Goal: Information Seeking & Learning: Learn about a topic

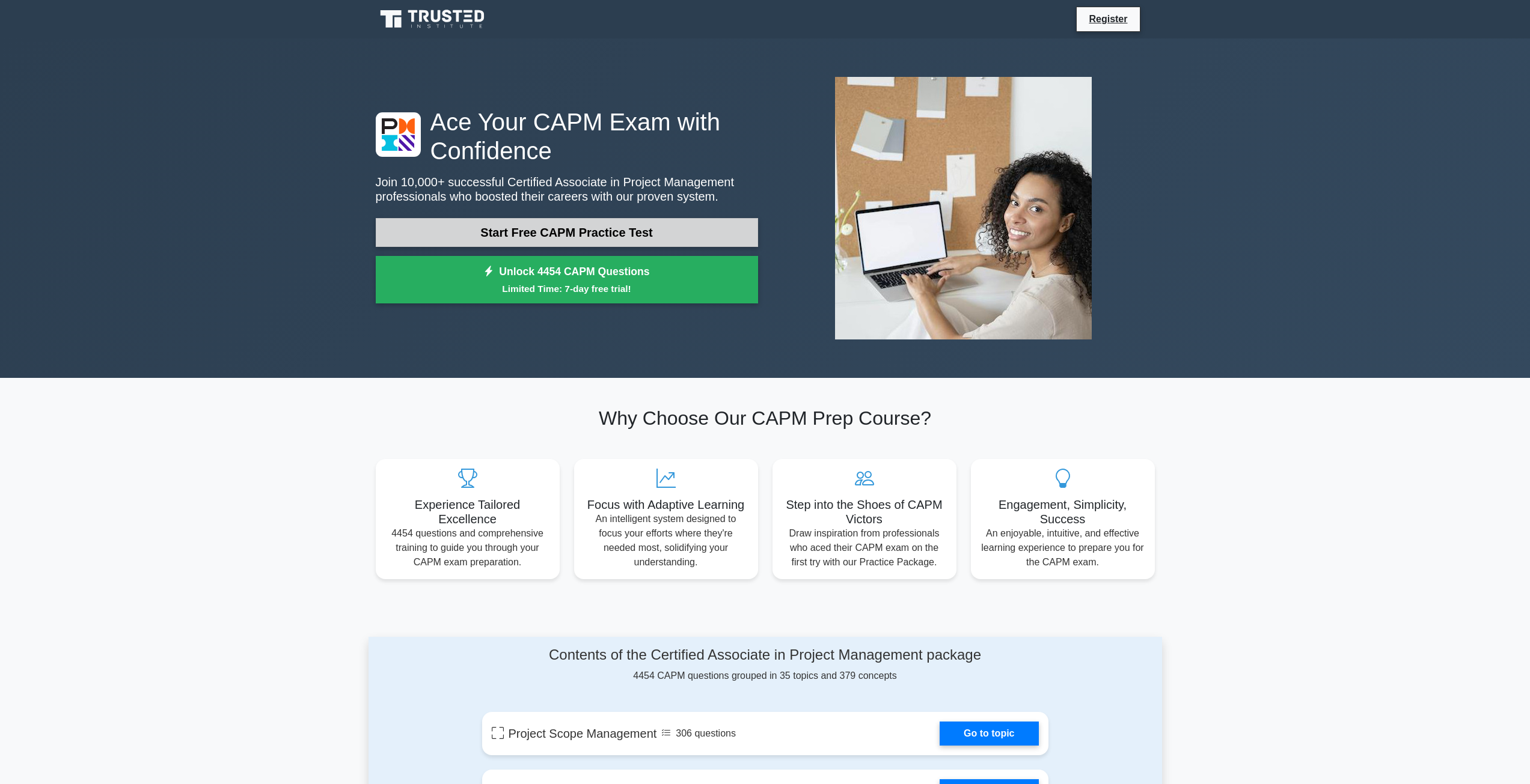
click at [520, 237] on link "Start Free CAPM Practice Test" at bounding box center [566, 232] width 382 height 29
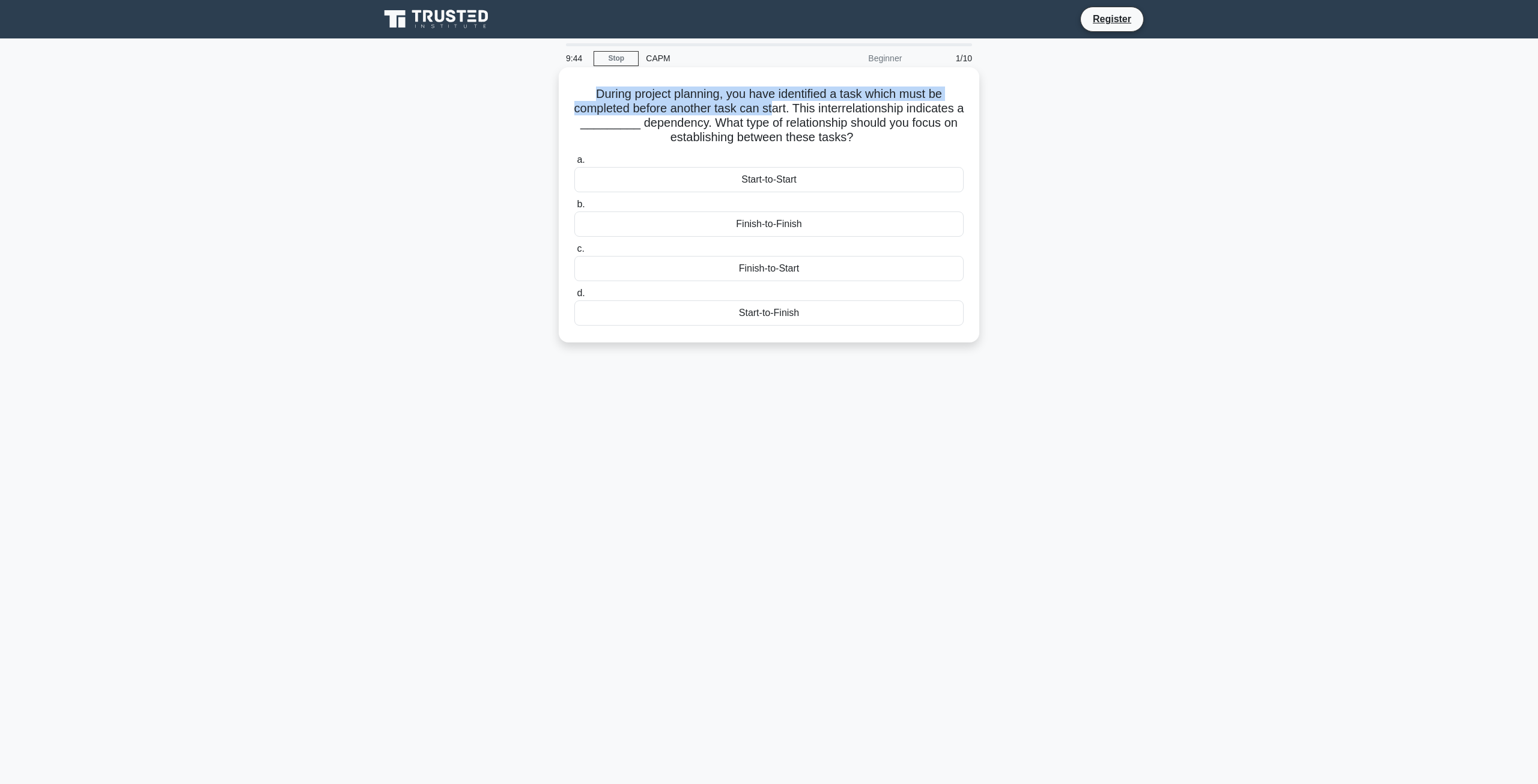
drag, startPoint x: 590, startPoint y: 98, endPoint x: 777, endPoint y: 116, distance: 187.9
click at [777, 116] on h5 "During project planning, you have identified a task which must be completed bef…" at bounding box center [769, 116] width 392 height 59
click at [800, 173] on div "Start-to-Start" at bounding box center [769, 180] width 389 height 25
click at [575, 164] on input "a. Start-to-Start" at bounding box center [575, 160] width 0 height 8
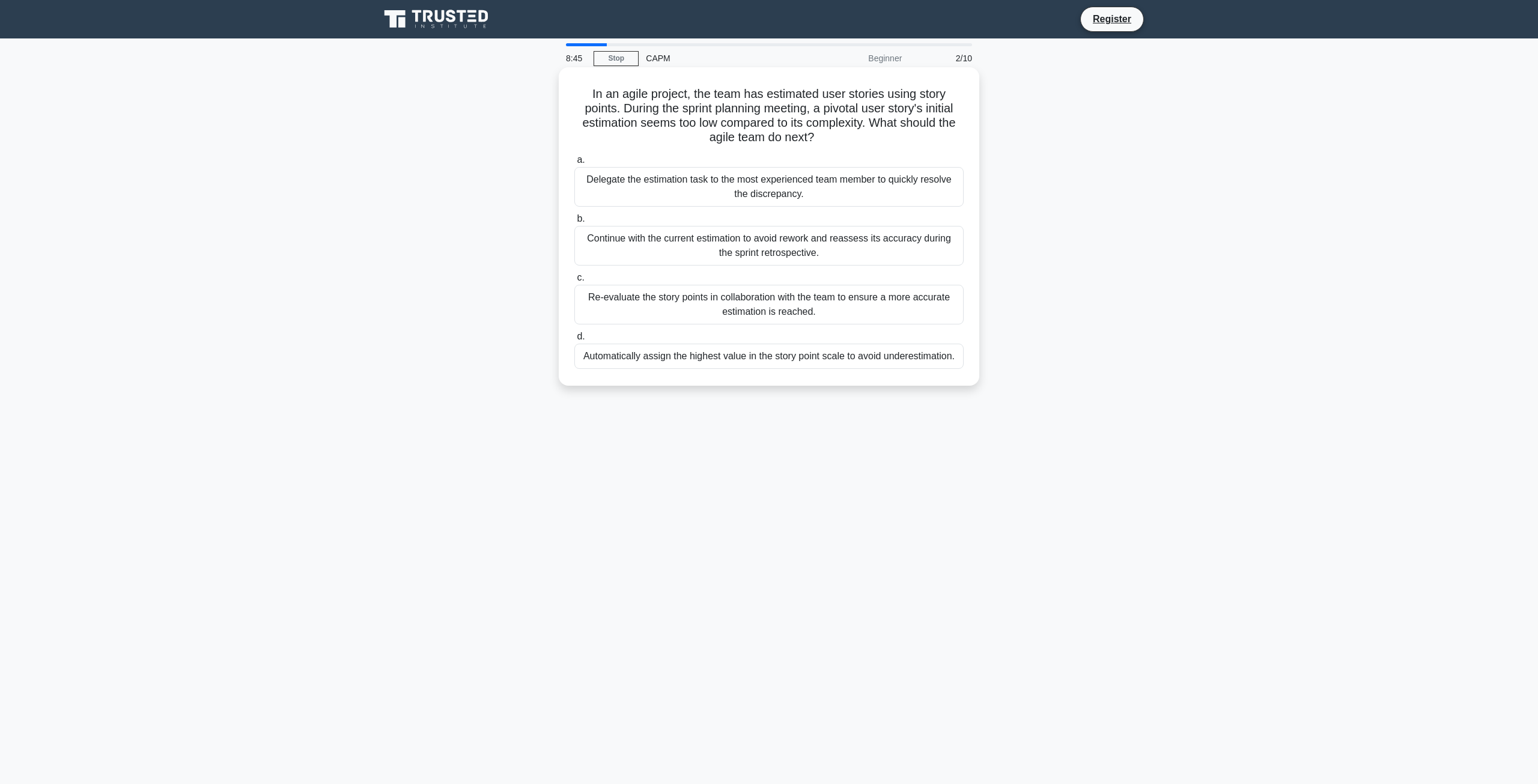
drag, startPoint x: 826, startPoint y: 135, endPoint x: 571, endPoint y: 78, distance: 261.3
click at [573, 78] on div "In an agile project, the team has estimated user stories using story points. Du…" at bounding box center [769, 226] width 411 height 309
copy h5 "In an agile project, the team has estimated user stories using story points. Du…"
click at [729, 300] on div "Re-evaluate the story points in collaboration with the team to ensure a more ac…" at bounding box center [769, 304] width 389 height 40
click at [575, 282] on input "c. Re-evaluate the story points in collaboration with the team to ensure a more…" at bounding box center [575, 277] width 0 height 8
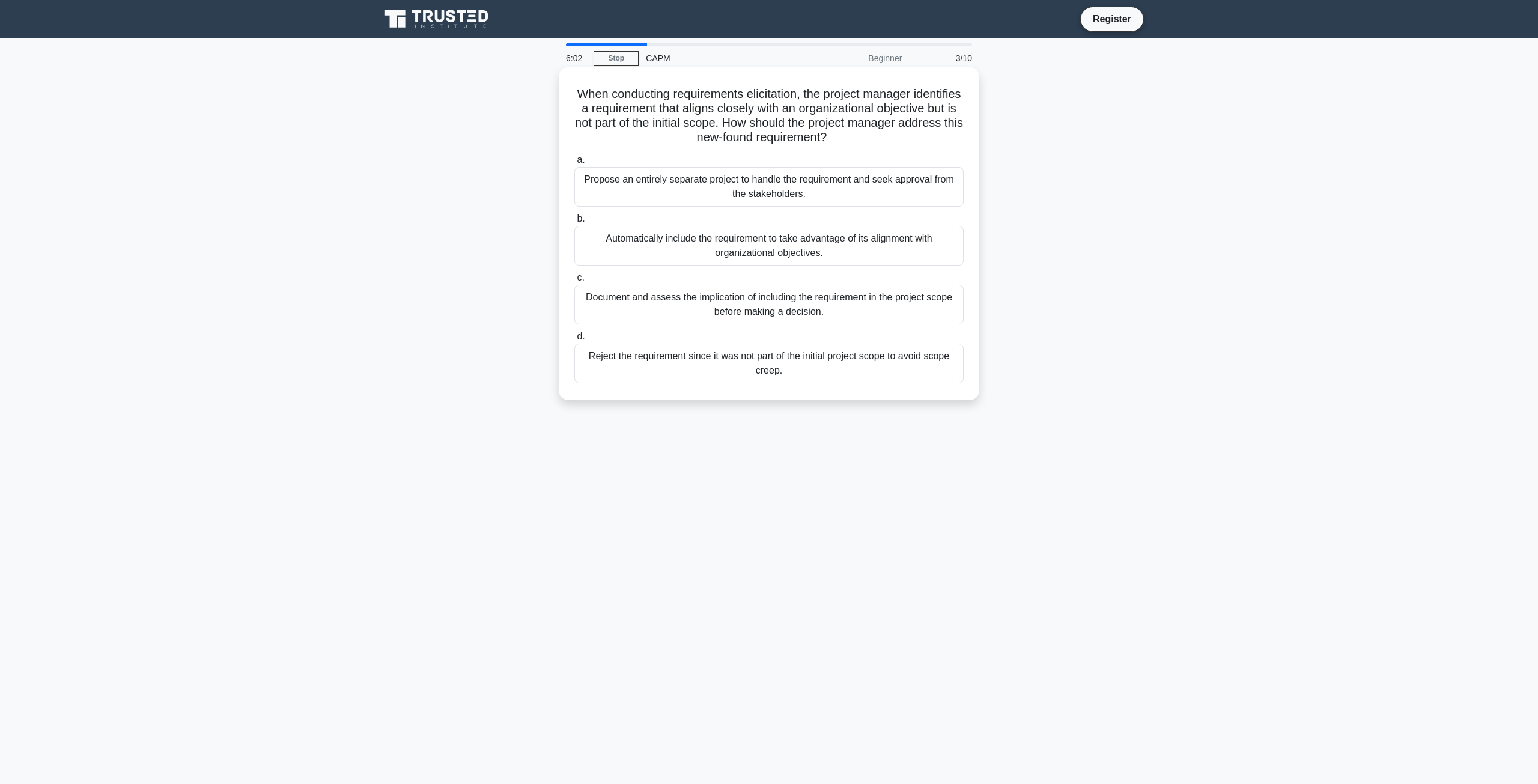
click at [954, 298] on div "Document and assess the implication of including the requirement in the project…" at bounding box center [769, 304] width 389 height 40
click at [575, 282] on input "c. Document and assess the implication of including the requirement in the proj…" at bounding box center [575, 277] width 0 height 8
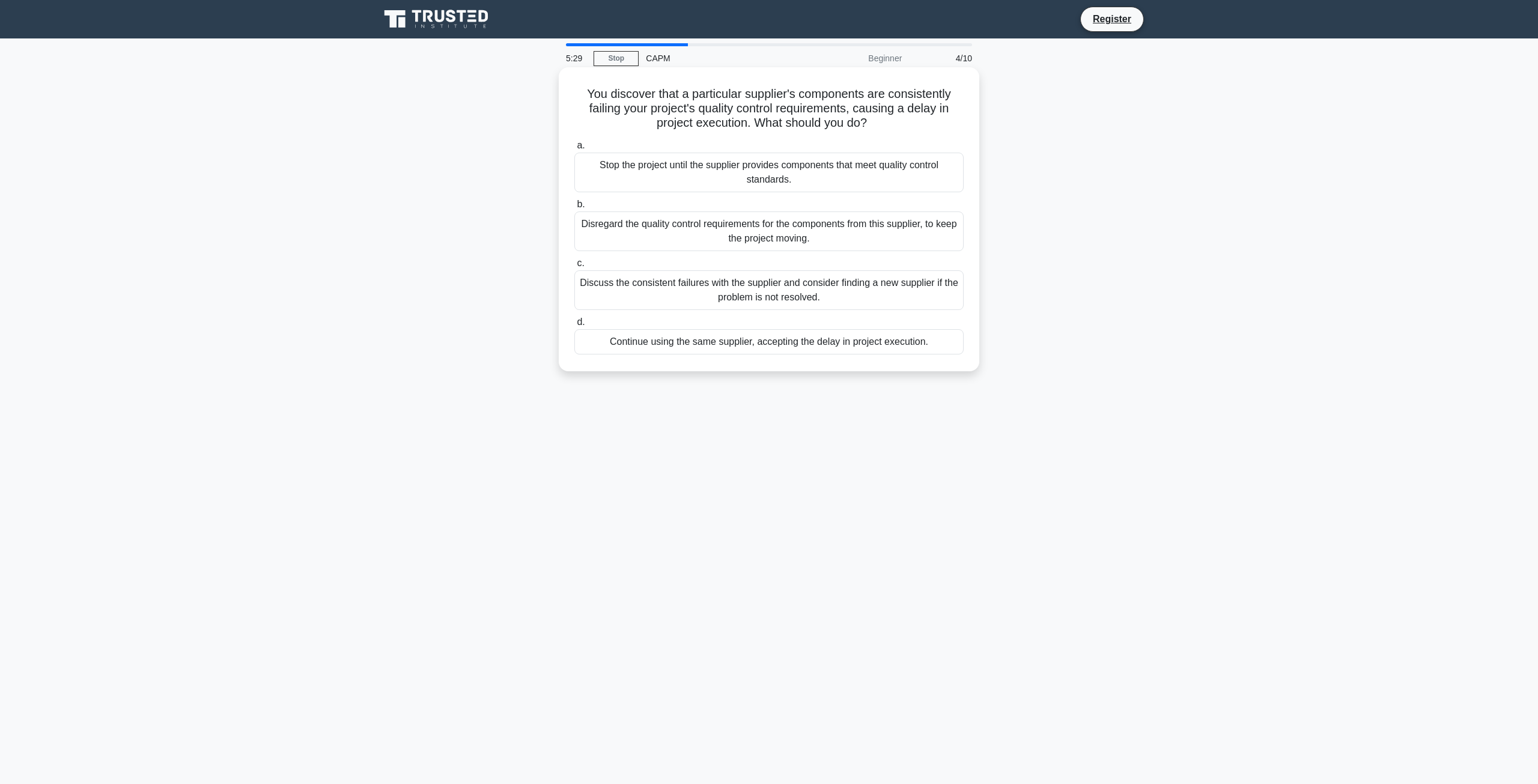
drag, startPoint x: 579, startPoint y: 227, endPoint x: 634, endPoint y: 227, distance: 55.0
click at [634, 227] on div "Disregard the quality control requirements for the components from this supplie…" at bounding box center [769, 231] width 389 height 40
copy div "Disregard"
click at [601, 288] on div "Discuss the consistent failures with the supplier and consider finding a new su…" at bounding box center [769, 290] width 389 height 40
click at [575, 267] on input "c. Discuss the consistent failures with the supplier and consider finding a new…" at bounding box center [575, 263] width 0 height 8
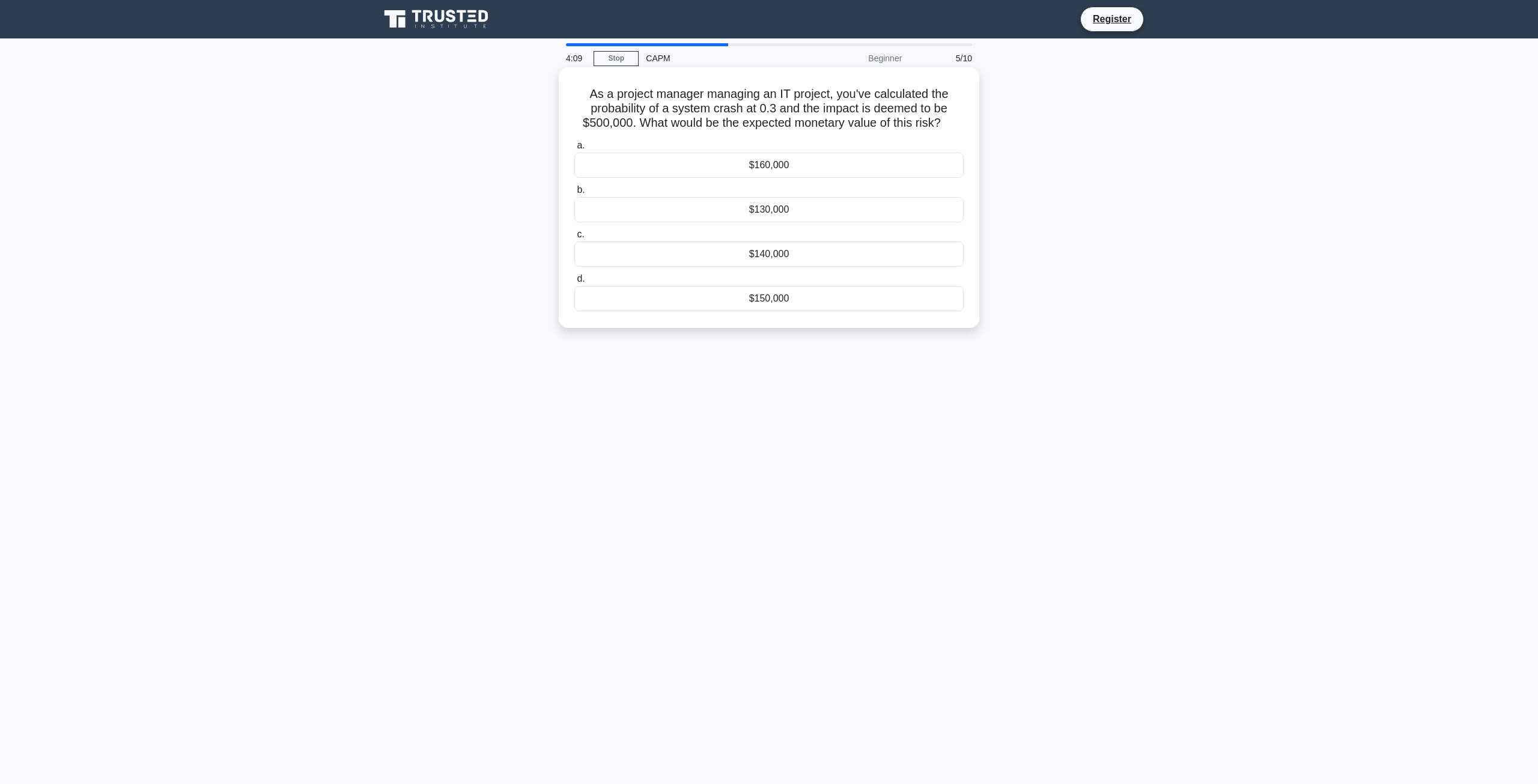
click at [759, 295] on div "$150,000" at bounding box center [769, 299] width 389 height 25
click at [575, 283] on input "d. $150,000" at bounding box center [575, 279] width 0 height 8
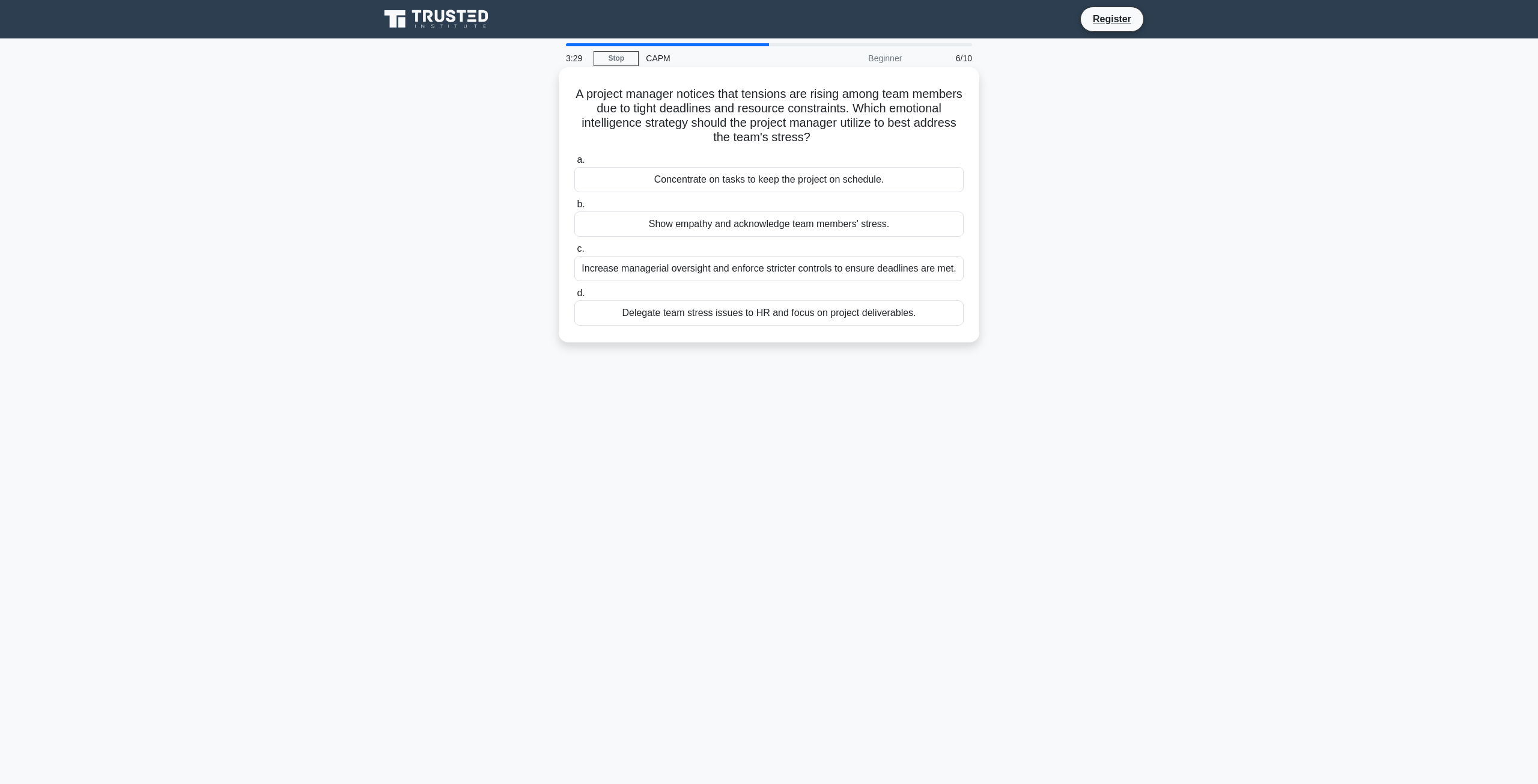
click at [796, 316] on div "Delegate team stress issues to HR and focus on project deliverables." at bounding box center [769, 313] width 389 height 25
click at [575, 298] on input "d. Delegate team stress issues to HR and focus on project deliverables." at bounding box center [575, 293] width 0 height 8
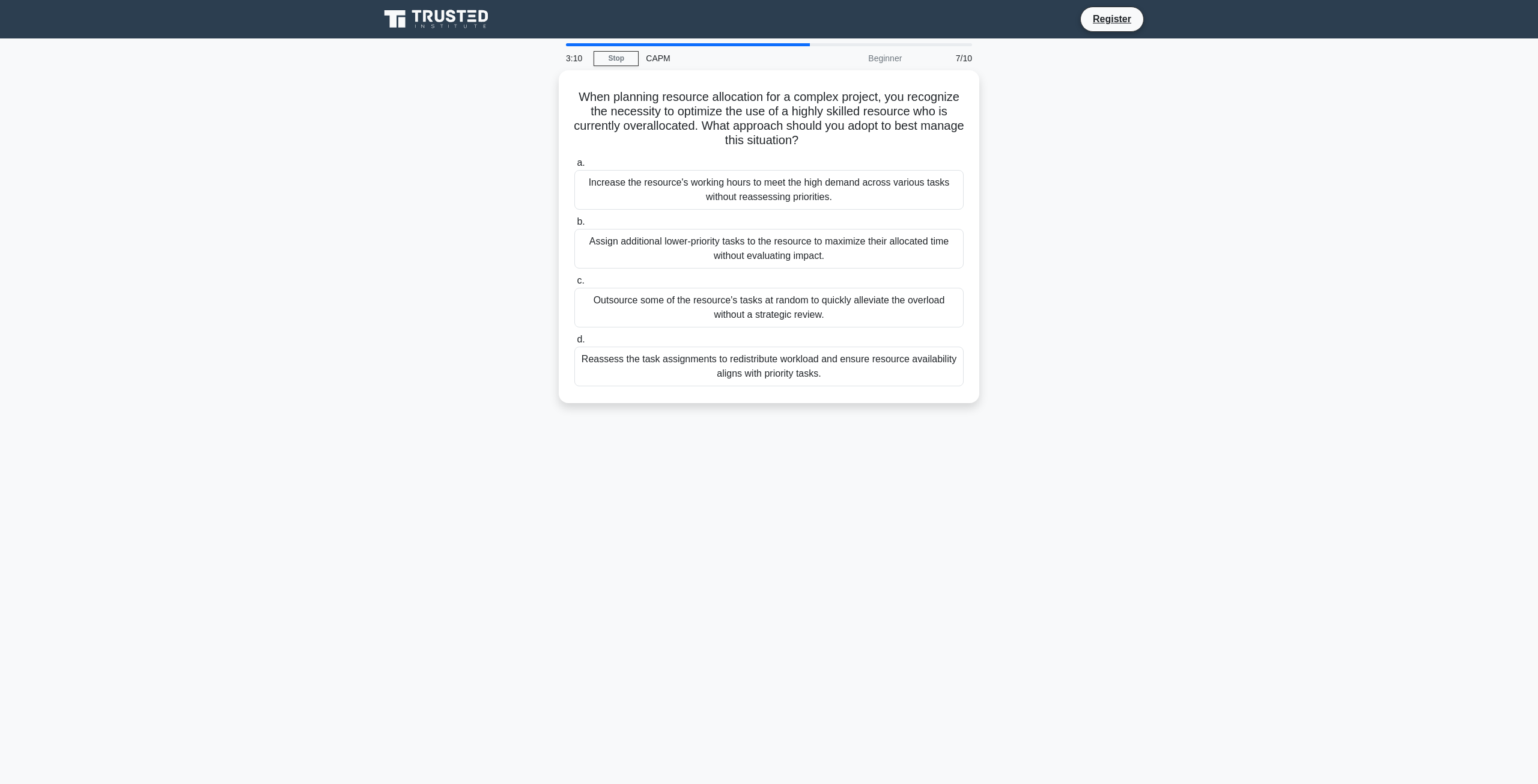
click at [796, 316] on div "Outsource some of the resource's tasks at random to quickly alleviate the overl…" at bounding box center [769, 307] width 389 height 40
click at [575, 285] on input "c. Outsource some of the resource's tasks at random to quickly alleviate the ov…" at bounding box center [575, 281] width 0 height 8
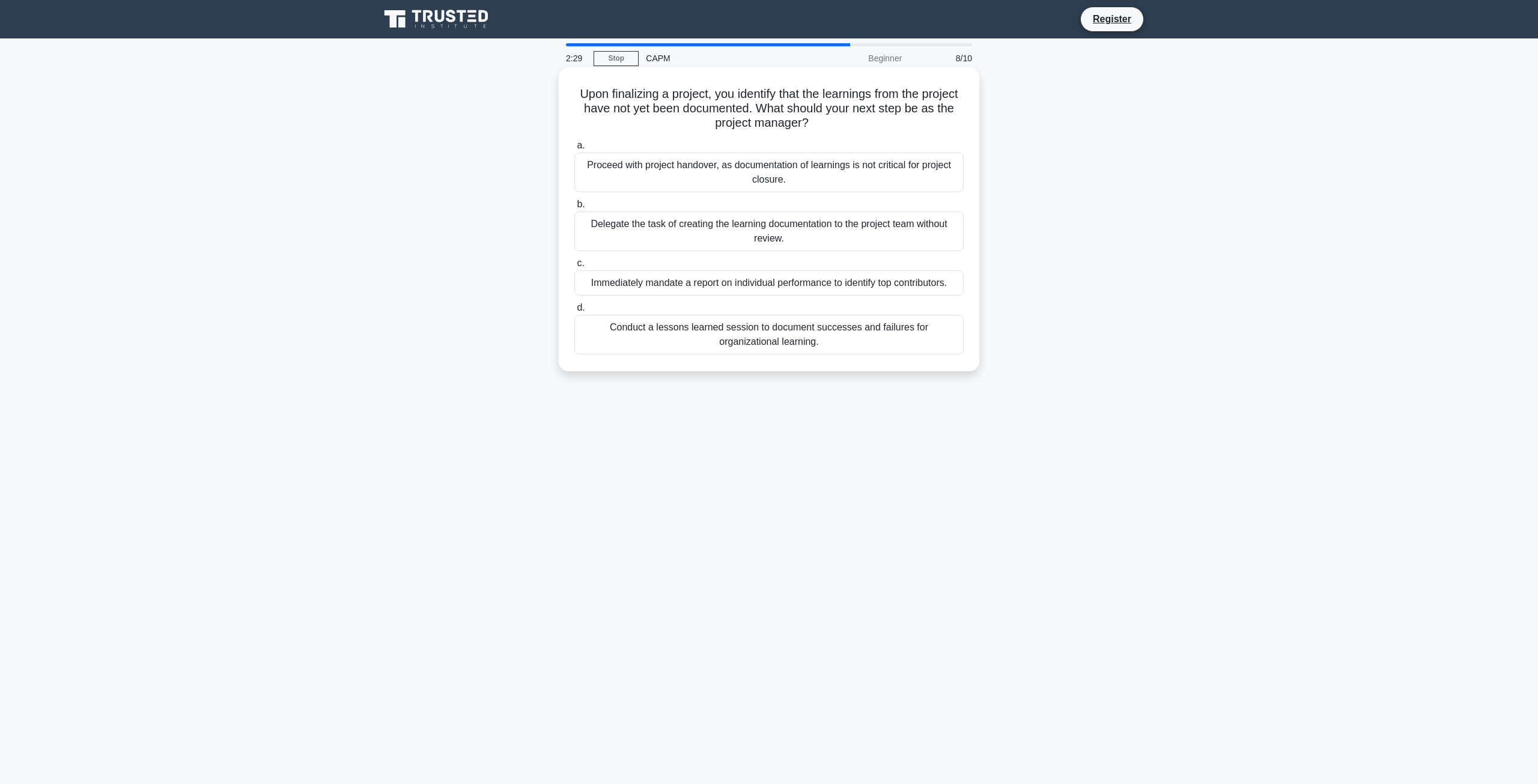
click at [786, 323] on div "Conduct a lessons learned session to document successes and failures for organi…" at bounding box center [769, 335] width 389 height 40
click at [575, 312] on input "d. Conduct a lessons learned session to document successes and failures for org…" at bounding box center [575, 307] width 0 height 8
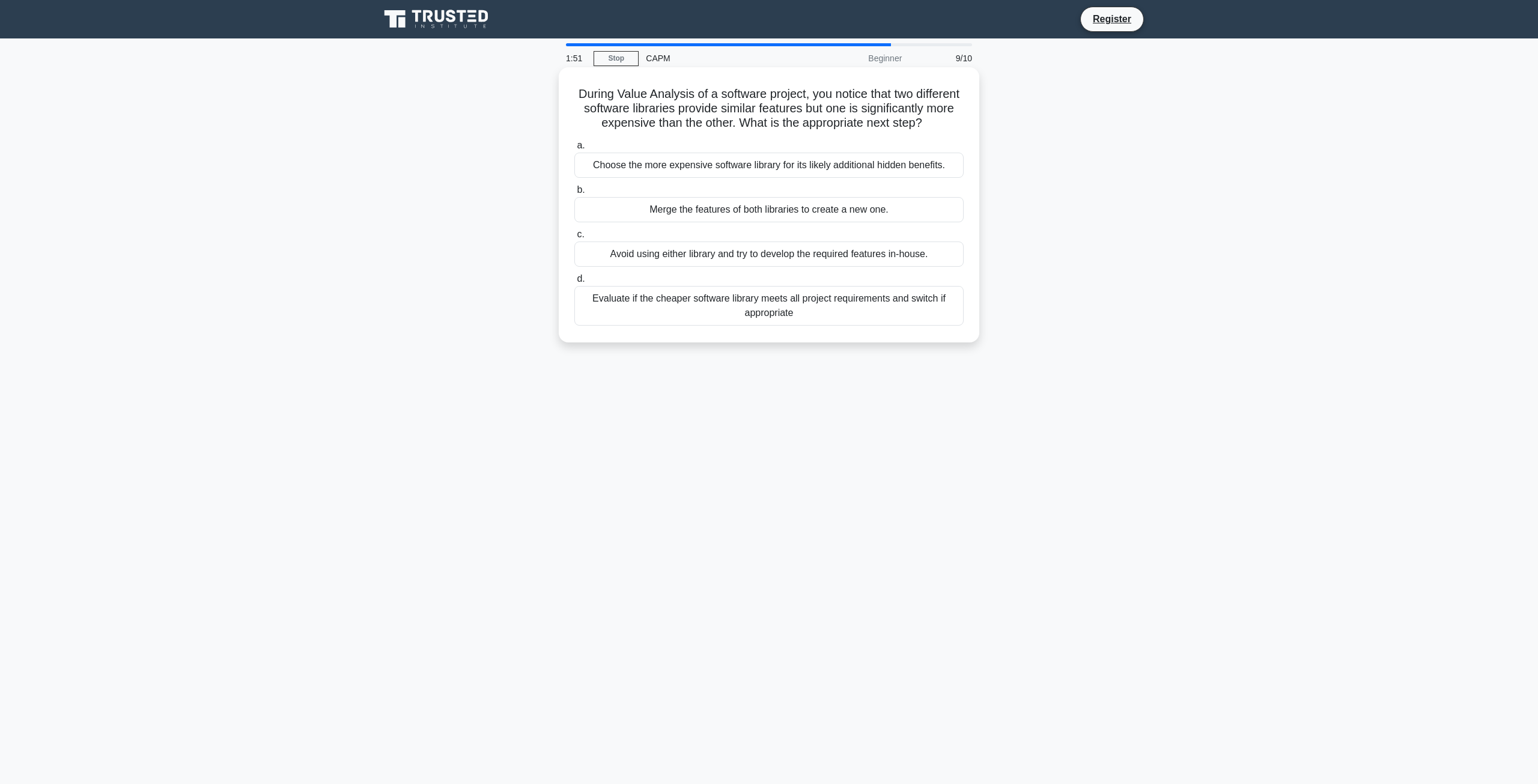
drag, startPoint x: 782, startPoint y: 327, endPoint x: 764, endPoint y: 290, distance: 41.1
click at [764, 290] on label "d. Evaluate if the cheaper software library meets all project requirements and …" at bounding box center [769, 298] width 389 height 54
click at [575, 283] on input "d. Evaluate if the cheaper software library meets all project requirements and …" at bounding box center [575, 279] width 0 height 8
click at [732, 301] on div "Start the work, assuming the vendor will agree upon the contract eventually" at bounding box center [769, 299] width 389 height 25
click at [575, 283] on input "d. Start the work, assuming the vendor will agree upon the contract eventually" at bounding box center [575, 279] width 0 height 8
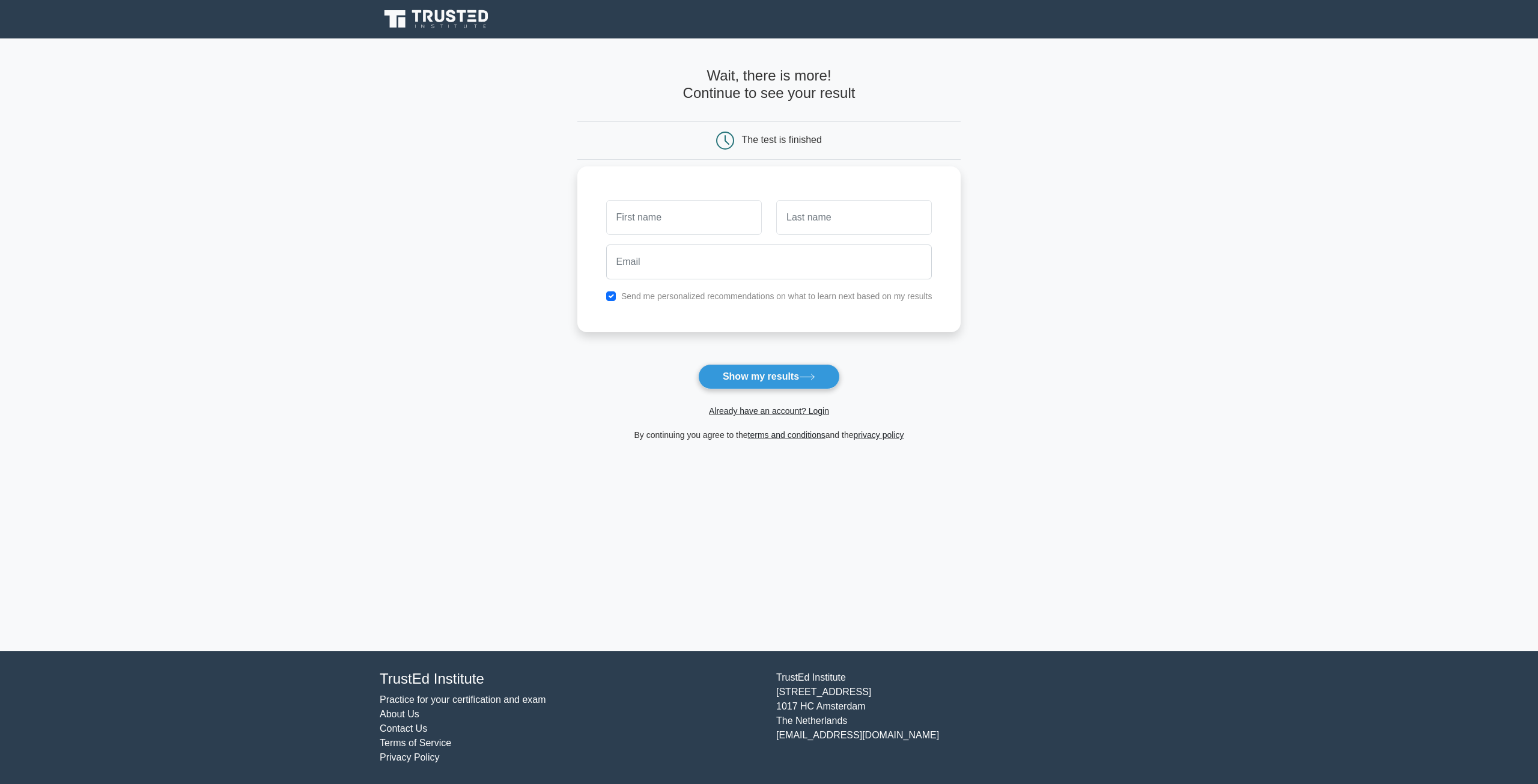
click at [685, 223] on input "text" at bounding box center [684, 218] width 155 height 35
type input "[PERSON_NAME]"
click at [832, 225] on input "text" at bounding box center [854, 218] width 155 height 35
type input "abd"
click at [844, 259] on input "email" at bounding box center [769, 262] width 326 height 35
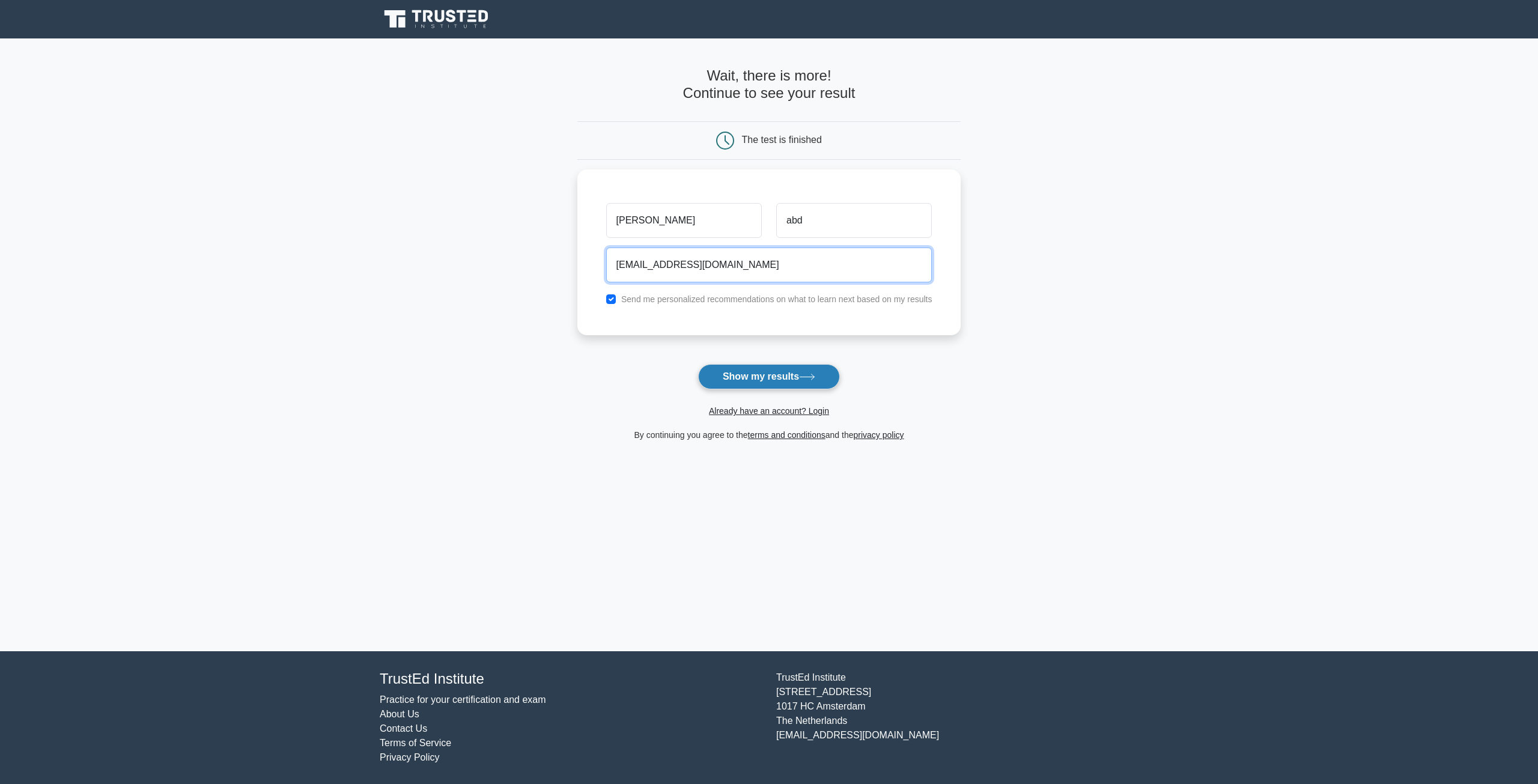
type input "[EMAIL_ADDRESS][DOMAIN_NAME]"
click at [788, 379] on button "Show my results" at bounding box center [769, 377] width 142 height 25
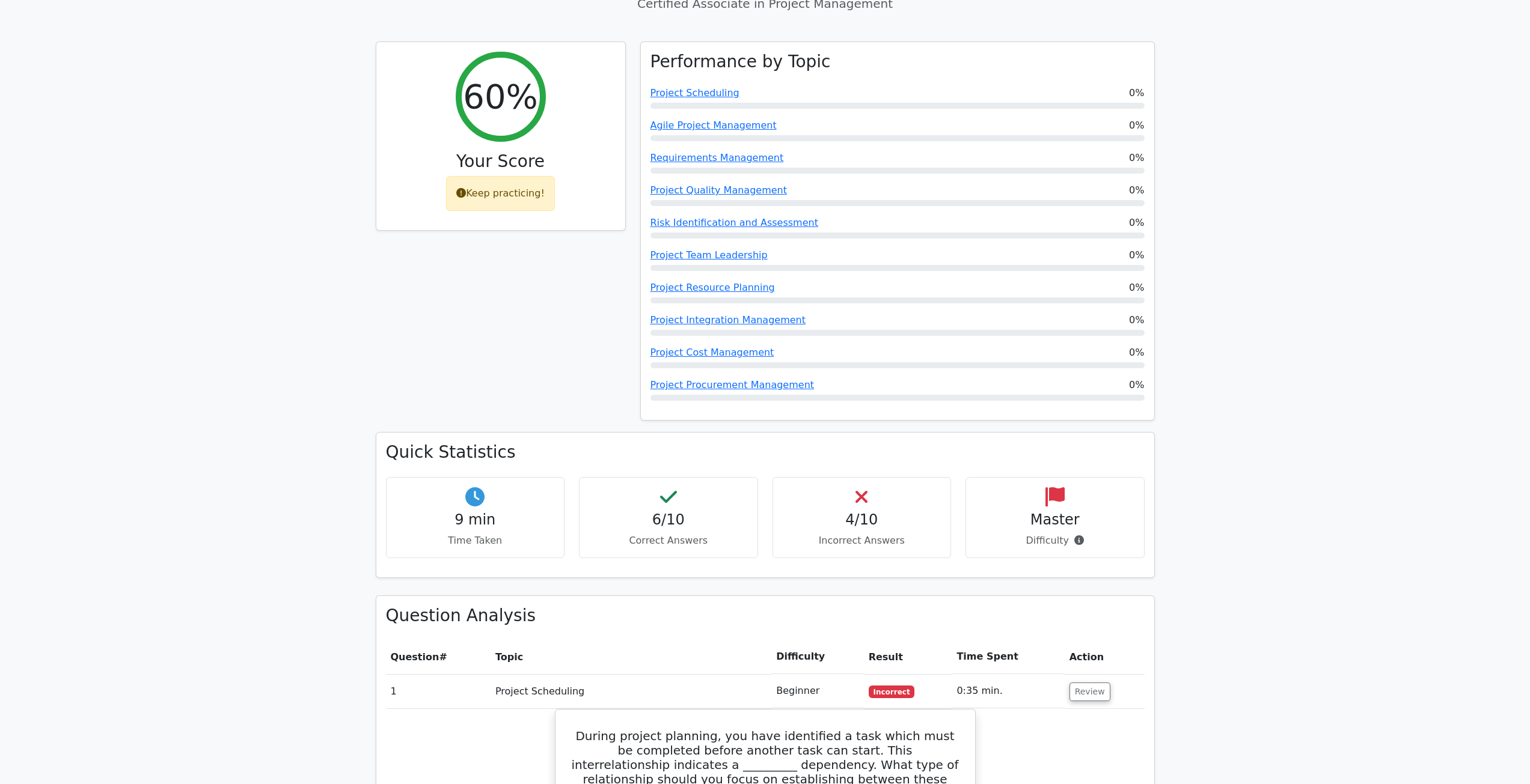
scroll to position [721, 0]
